Goal: Task Accomplishment & Management: Use online tool/utility

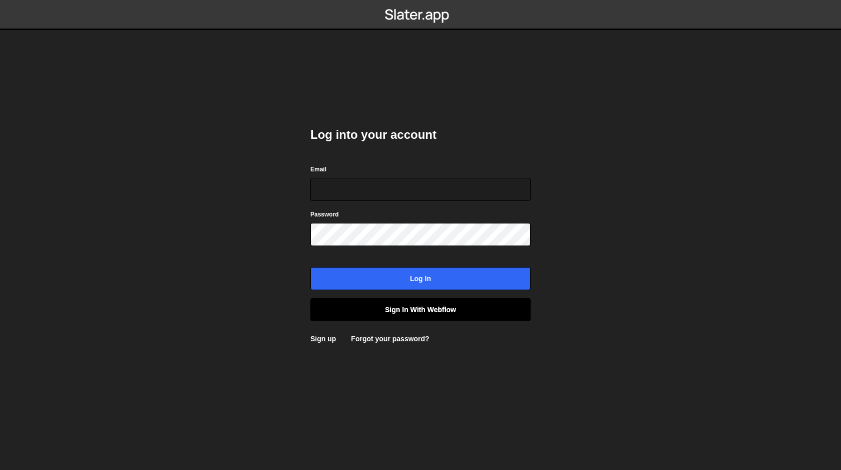
click at [400, 311] on link "Sign in with Webflow" at bounding box center [420, 309] width 220 height 23
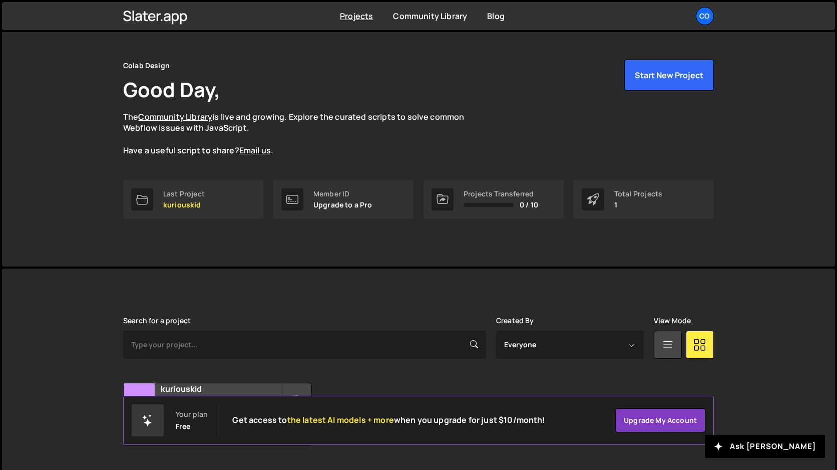
scroll to position [46, 0]
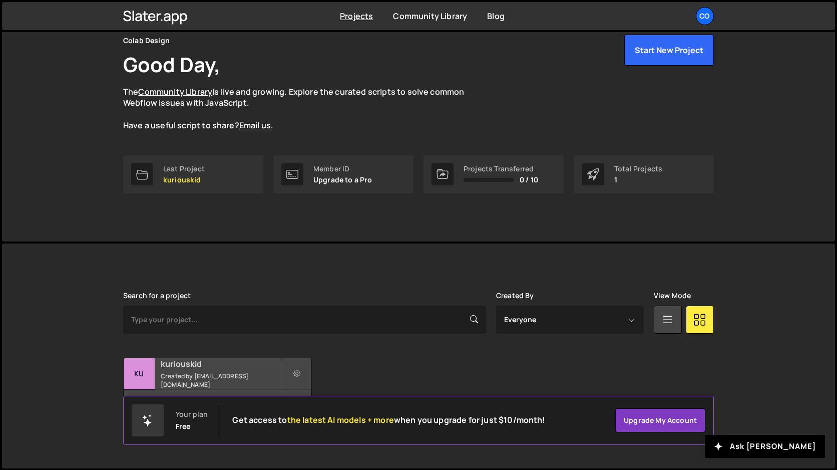
click at [186, 369] on h2 "kuriouskid" at bounding box center [221, 363] width 121 height 11
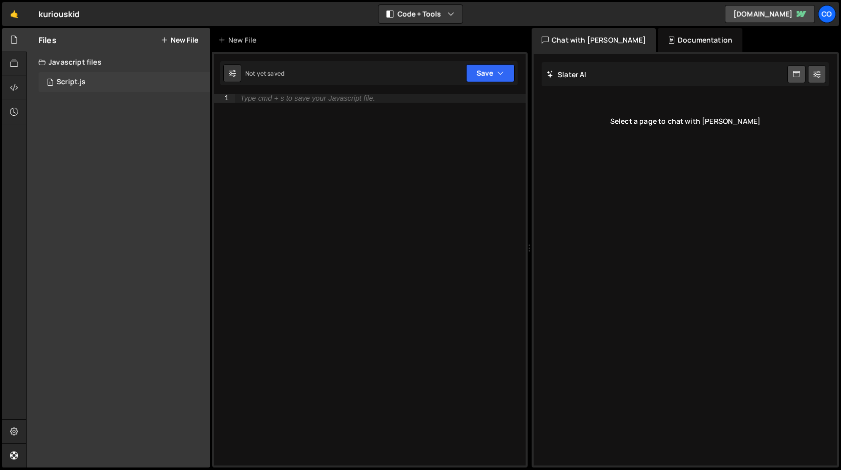
click at [74, 81] on div "Script.js" at bounding box center [71, 82] width 29 height 9
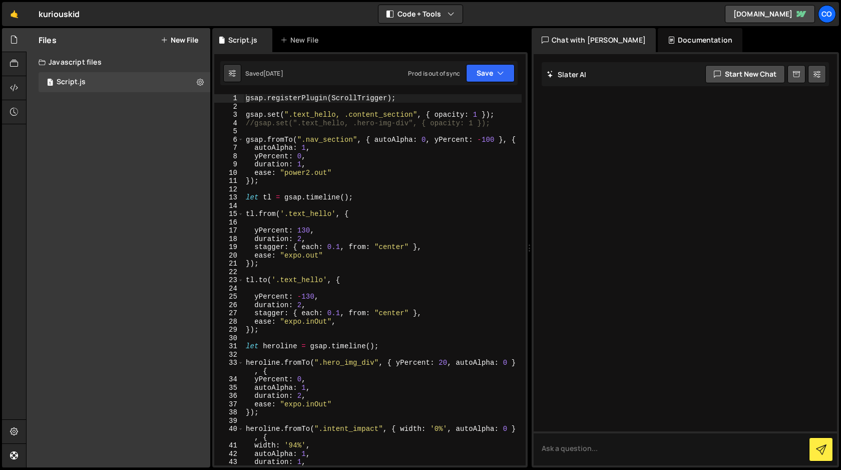
type textarea "ease: "power2.out""
click at [428, 173] on div "gsap . registerPlugin ( ScrollTrigger ) ; gsap . set ( ".text_hello, .content_s…" at bounding box center [383, 288] width 278 height 388
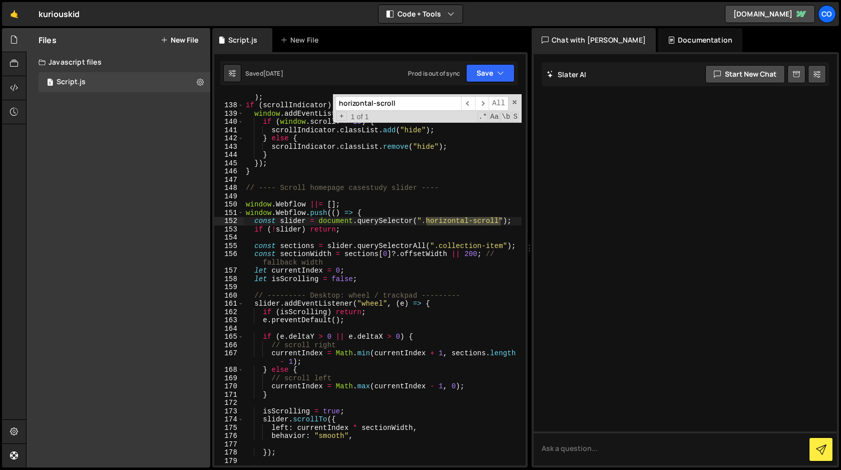
scroll to position [1183, 0]
type input "horizontal-scroll"
click at [246, 189] on div "const scrollIndicator = document . querySelector ( ".sticky-scroll" ) ; if ( sc…" at bounding box center [383, 283] width 278 height 396
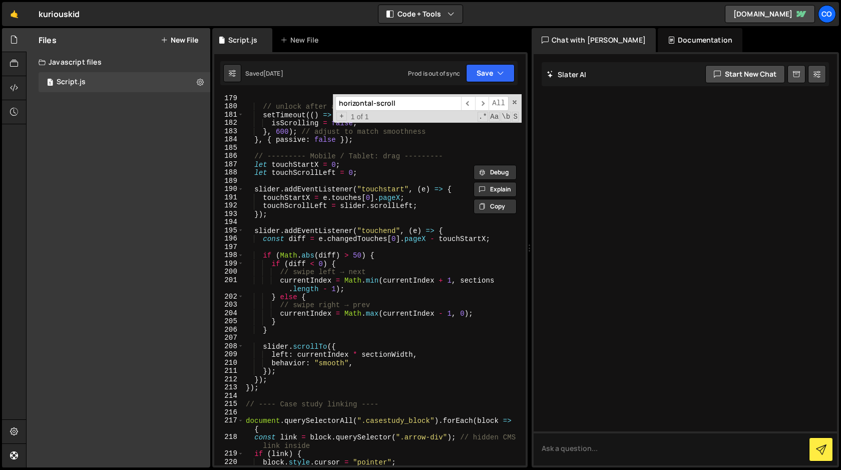
scroll to position [1547, 0]
click at [262, 390] on div "// unlock after animation setTimeout (( ) => { isScrolling = false ; } , 600 ) …" at bounding box center [383, 287] width 278 height 388
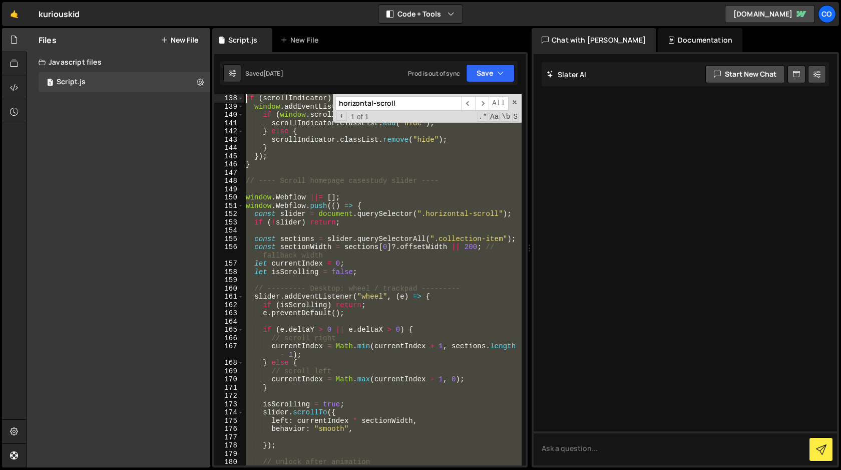
scroll to position [1025, 0]
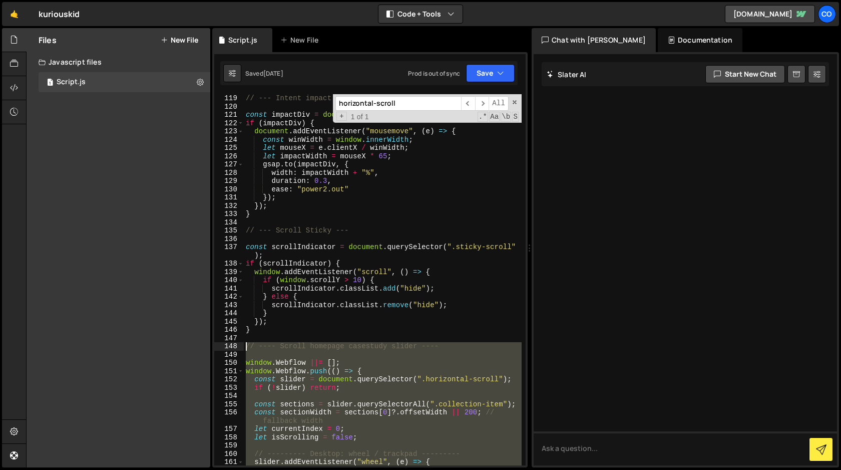
drag, startPoint x: 262, startPoint y: 390, endPoint x: 206, endPoint y: 349, distance: 69.2
click at [206, 349] on div "Files New File Javascript files 1 Script.js 0 CSS files Copy share link Edit Fi…" at bounding box center [433, 248] width 815 height 440
type textarea "// ---- Scroll homepage casestudy slider ----"
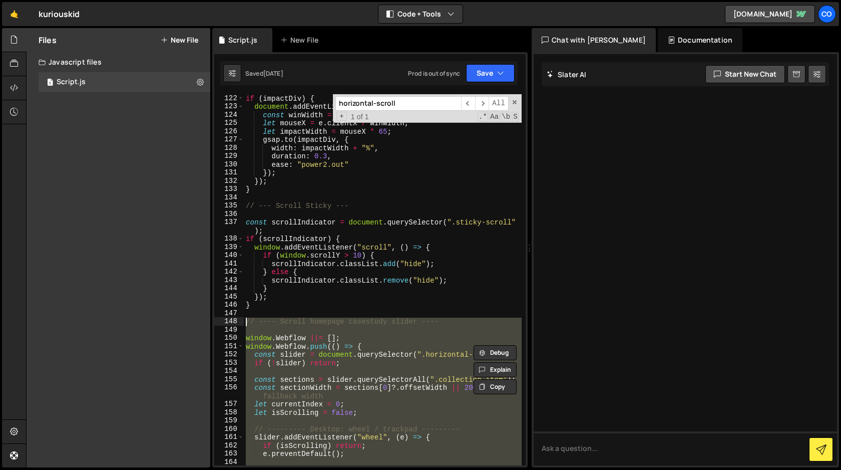
scroll to position [1050, 0]
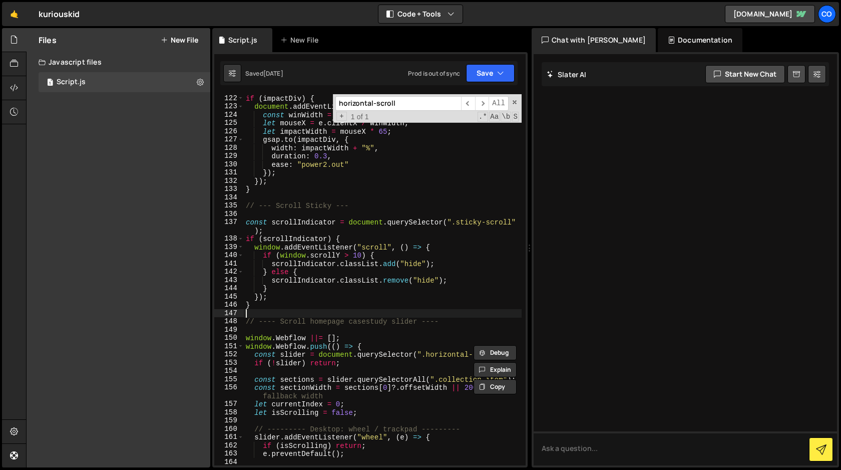
click at [306, 310] on div "if ( impactDiv ) { document . addEventListener ( "mousemove" , ( e ) => { const…" at bounding box center [383, 288] width 278 height 388
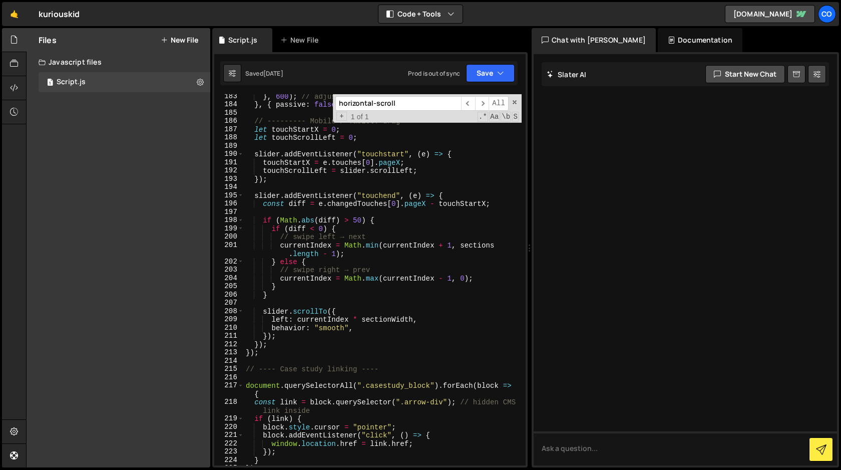
scroll to position [1585, 0]
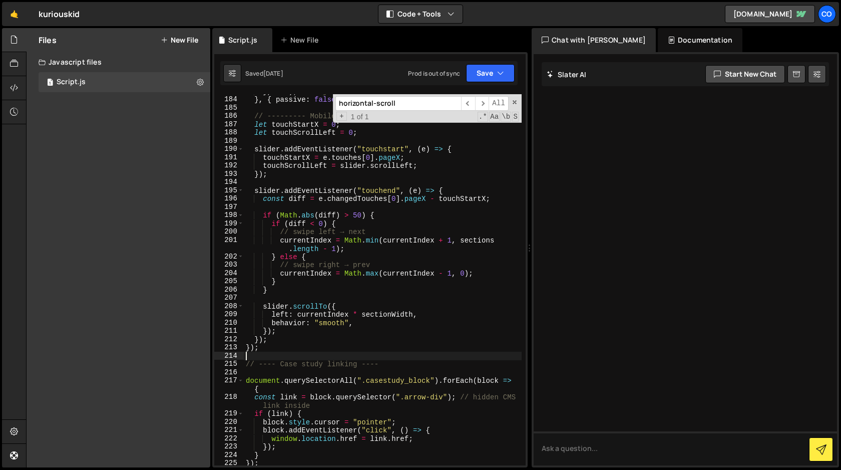
click at [284, 352] on div "} , 600 ) ; // adjust to match smoothness } , { passive : false }) ; // -------…" at bounding box center [383, 281] width 278 height 388
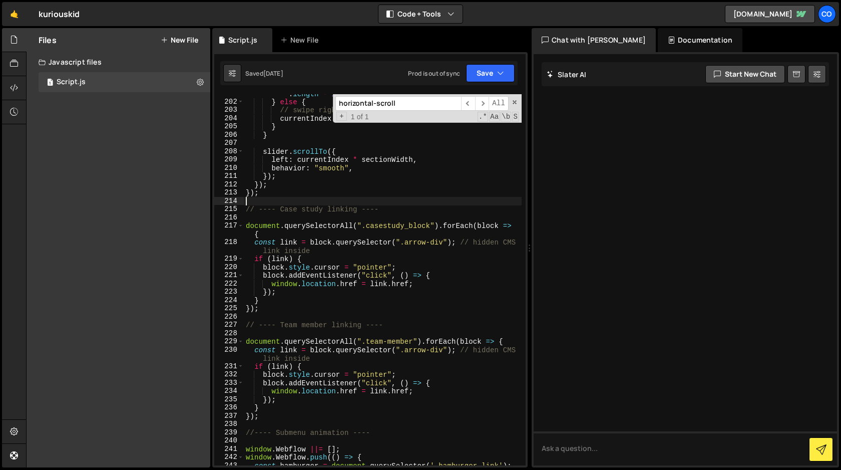
scroll to position [1740, 0]
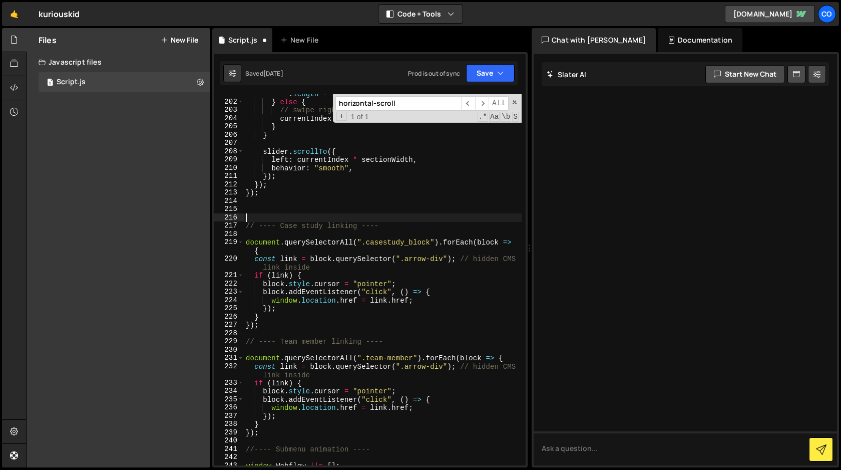
paste textarea "});"
type textarea "});"
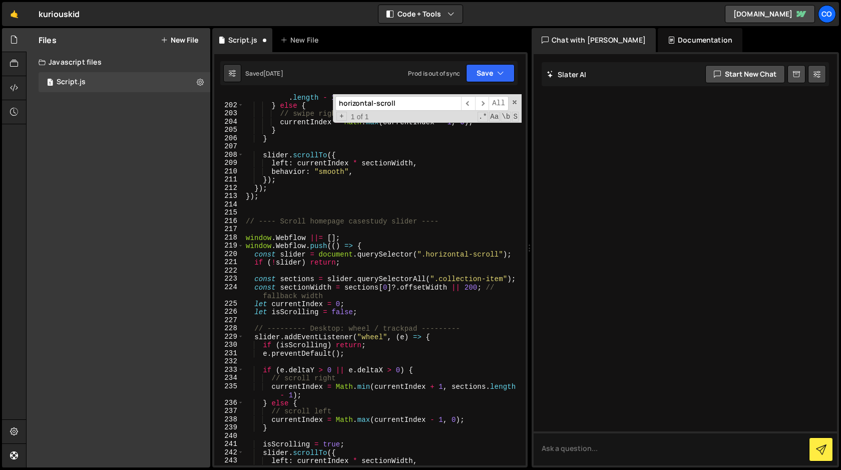
scroll to position [1717, 0]
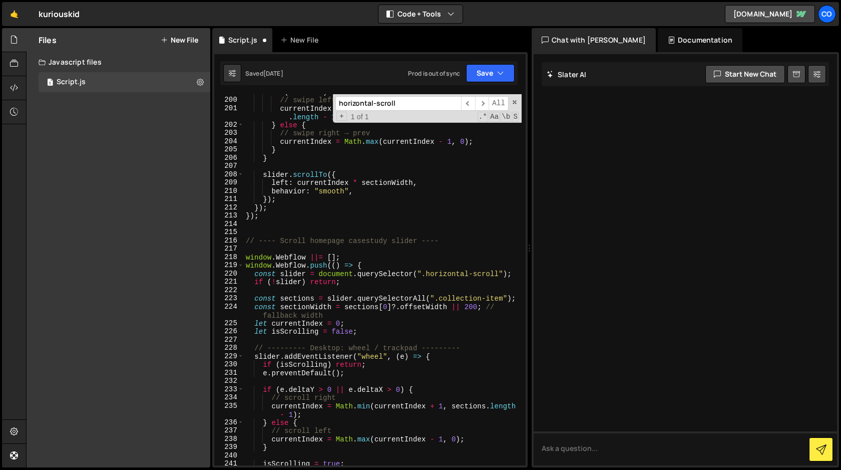
click at [325, 242] on div "if ( diff < 0 ) { // swipe left → next currentIndex = Math . min ( currentIndex…" at bounding box center [383, 282] width 278 height 388
click at [365, 241] on div "if ( diff < 0 ) { // swipe left → next currentIndex = Math . min ( currentIndex…" at bounding box center [383, 282] width 278 height 388
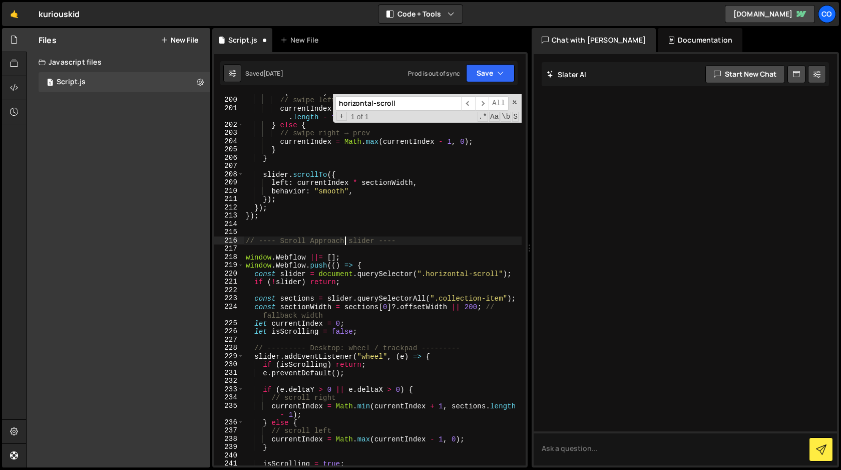
click at [408, 241] on div "if ( diff < 0 ) { // swipe left → next currentIndex = Math . min ( currentIndex…" at bounding box center [383, 282] width 278 height 388
click at [516, 104] on span at bounding box center [514, 102] width 7 height 7
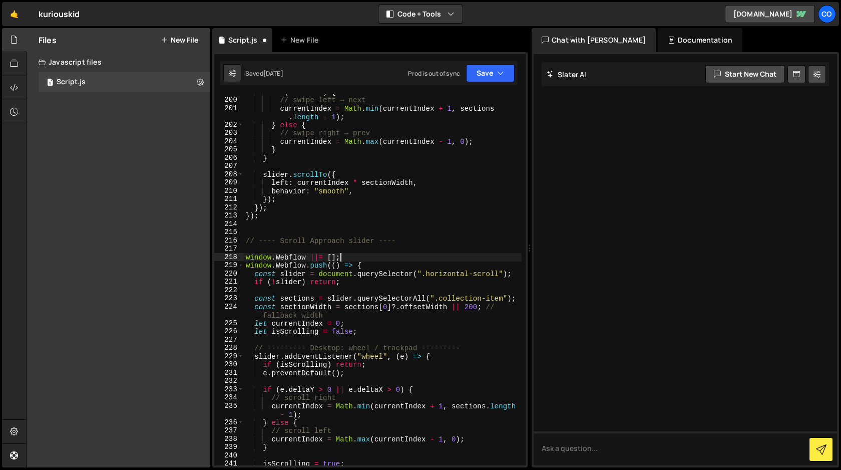
click at [402, 253] on div "if ( diff < 0 ) { // swipe left → next currentIndex = Math . min ( currentIndex…" at bounding box center [383, 282] width 278 height 388
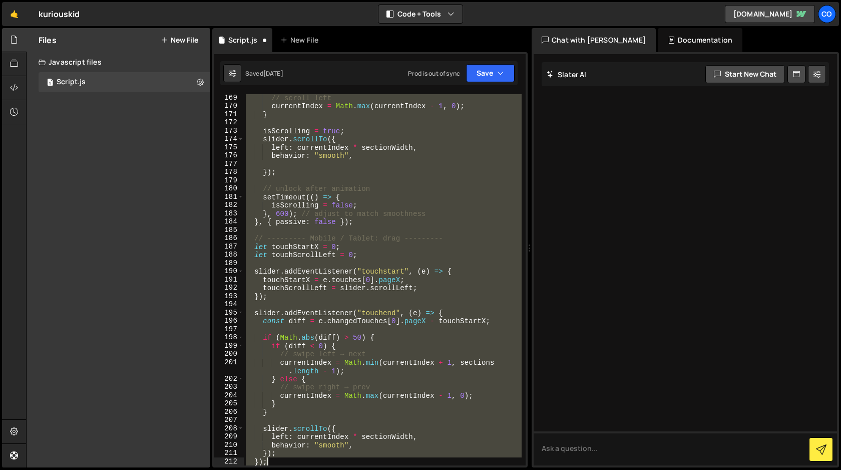
scroll to position [1496, 0]
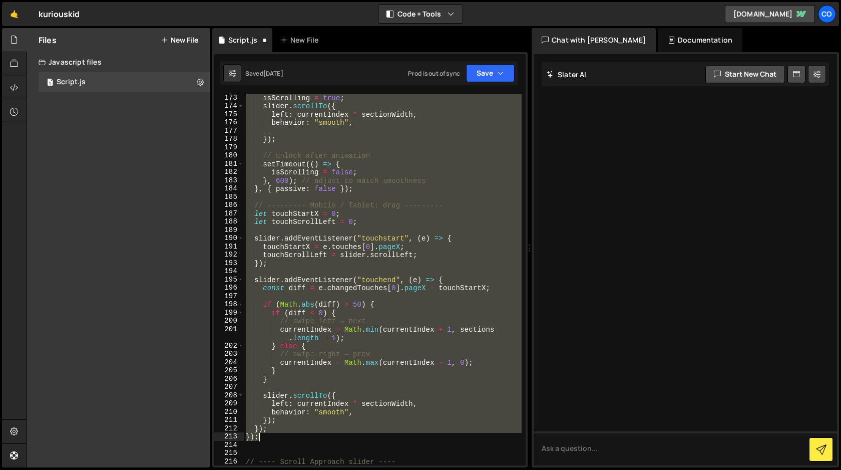
drag, startPoint x: 246, startPoint y: 169, endPoint x: 357, endPoint y: 439, distance: 291.3
click at [357, 439] on div "isScrolling = true ; slider . scrollTo ({ left : currentIndex * sectionWidth , …" at bounding box center [383, 288] width 278 height 388
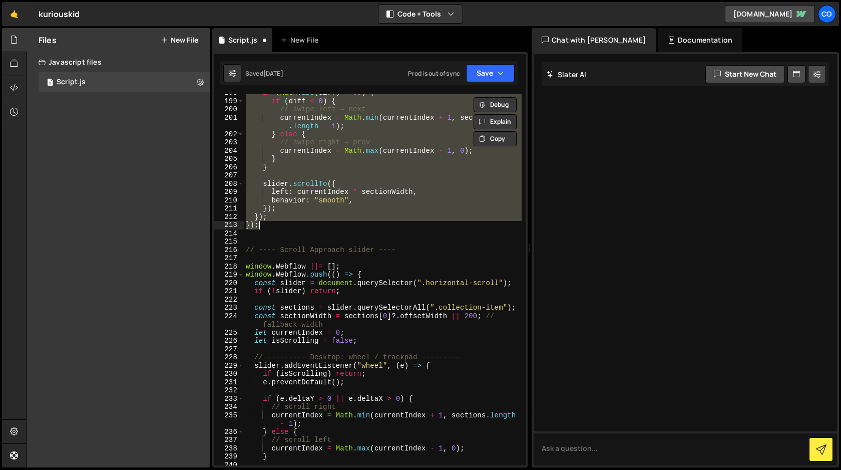
scroll to position [1722, 0]
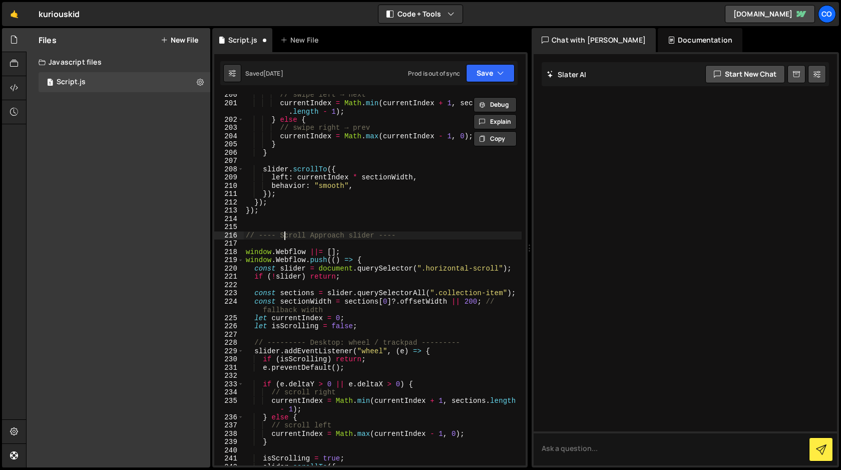
click at [286, 233] on div "// swipe left → next currentIndex = Math . min ( currentIndex + 1 , sections . …" at bounding box center [383, 285] width 278 height 388
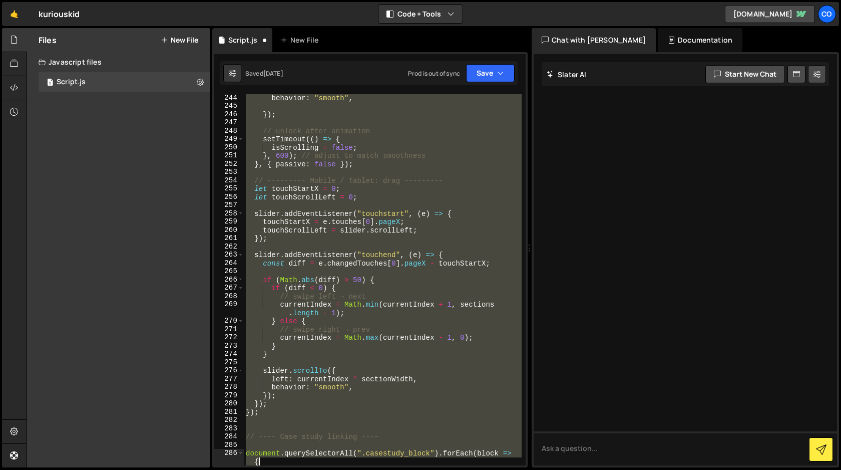
scroll to position [2132, 0]
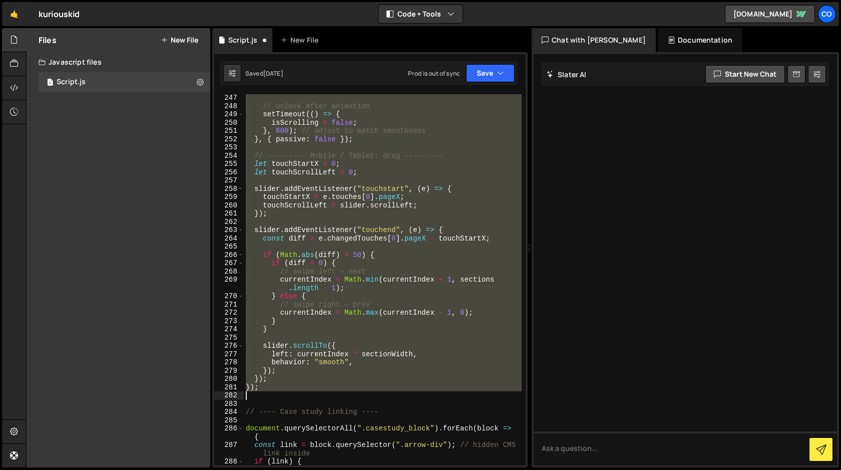
drag, startPoint x: 246, startPoint y: 232, endPoint x: 303, endPoint y: 395, distance: 172.2
click at [303, 395] on div "// unlock after animation setTimeout (( ) => { isScrolling = false ; } , 600 ) …" at bounding box center [383, 288] width 278 height 388
type textarea "});"
paste textarea
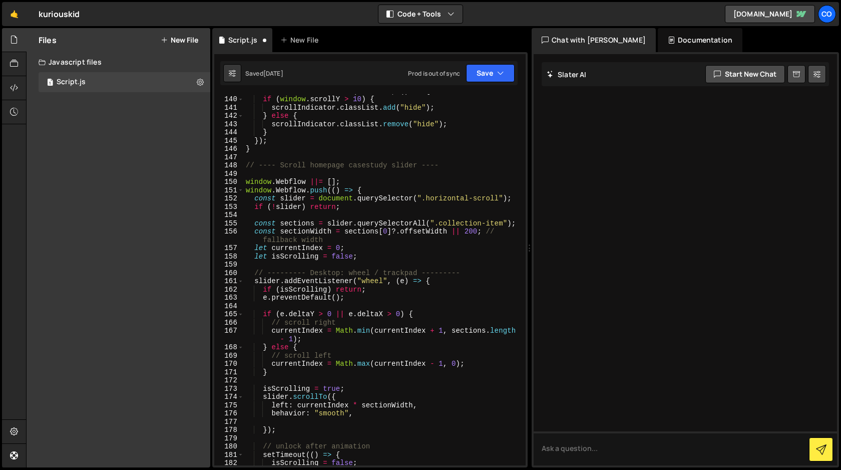
scroll to position [1171, 0]
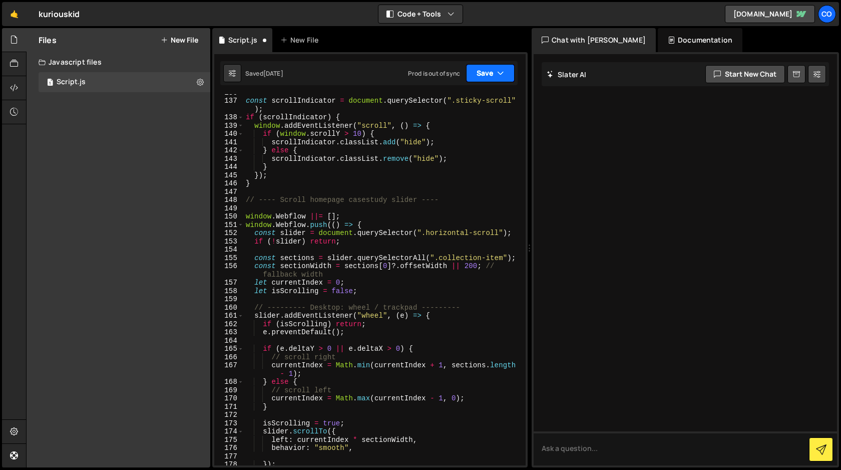
click at [493, 72] on button "Save" at bounding box center [490, 73] width 49 height 18
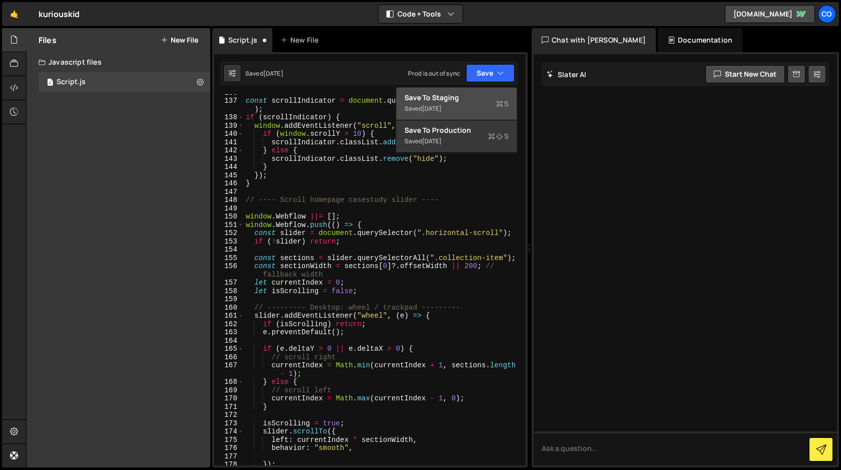
click at [463, 106] on div "Saved 1 day ago" at bounding box center [457, 109] width 104 height 12
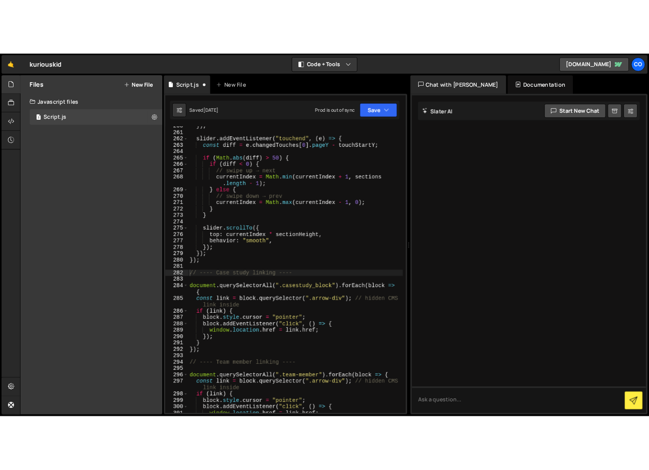
scroll to position [2269, 0]
